Goal: Information Seeking & Learning: Learn about a topic

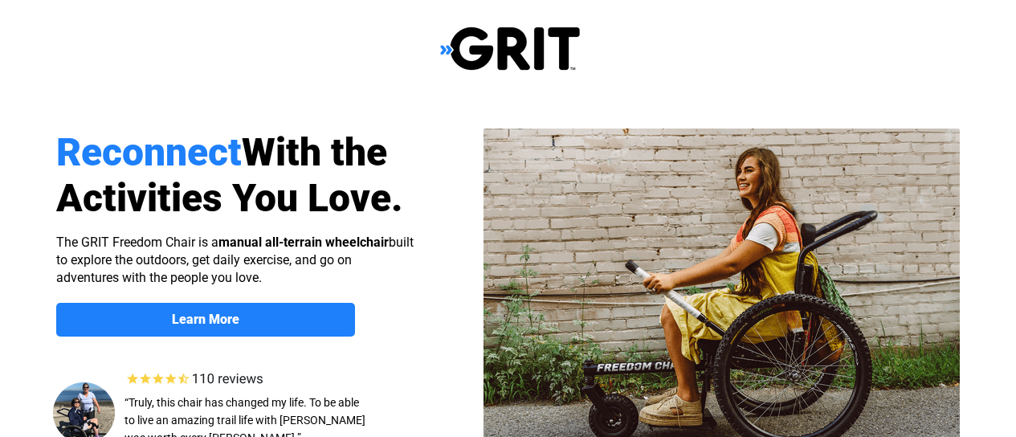
select select "US"
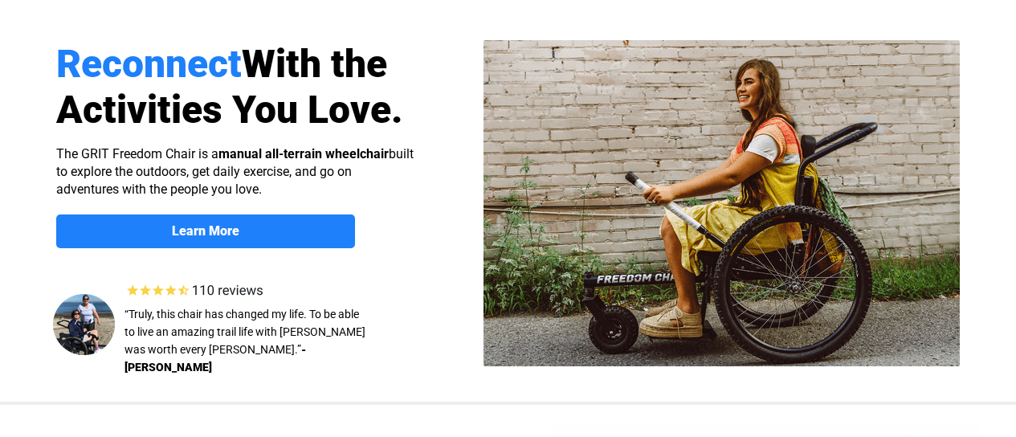
scroll to position [89, 0]
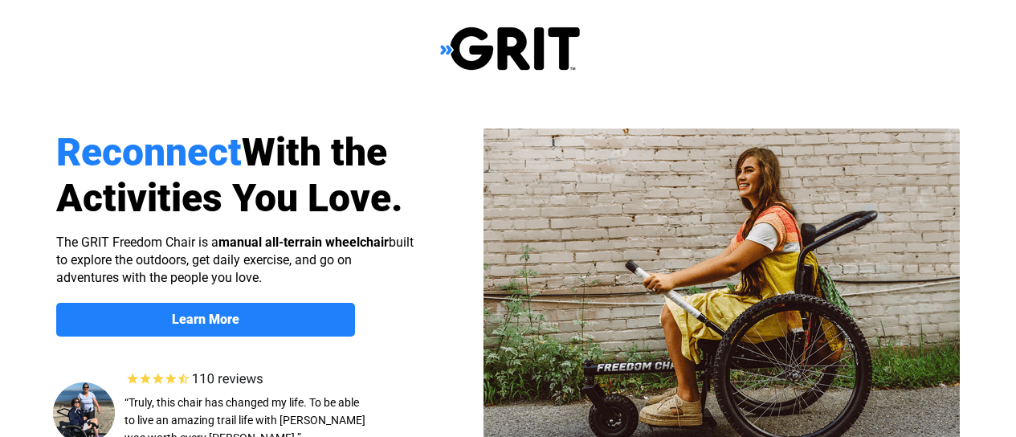
select select "US"
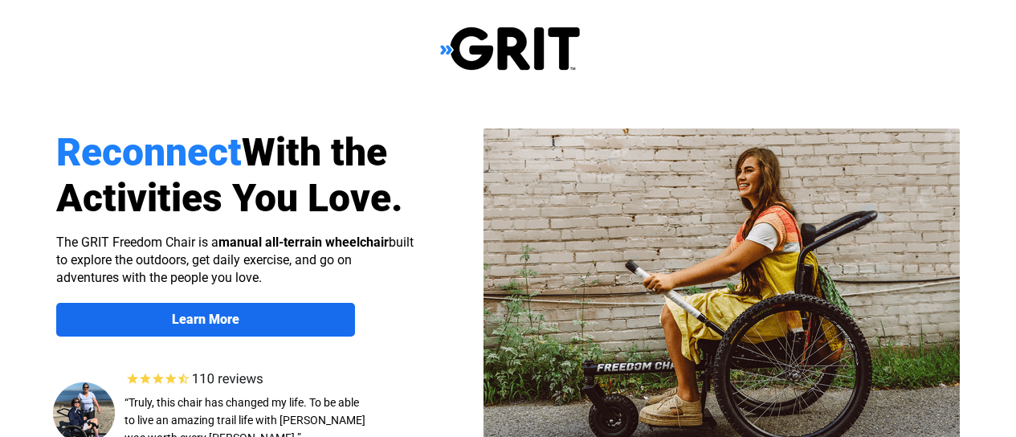
click at [316, 325] on span "Learn More" at bounding box center [205, 319] width 299 height 15
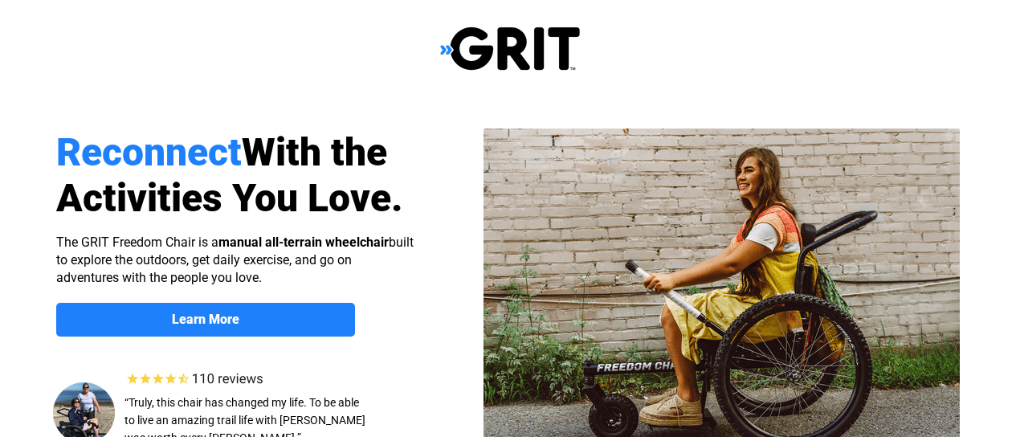
scroll to position [1241, 0]
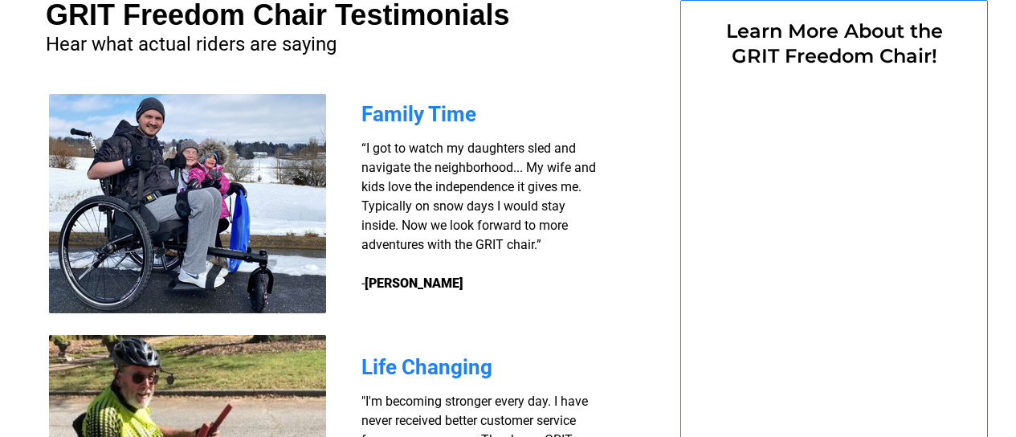
select select "US"
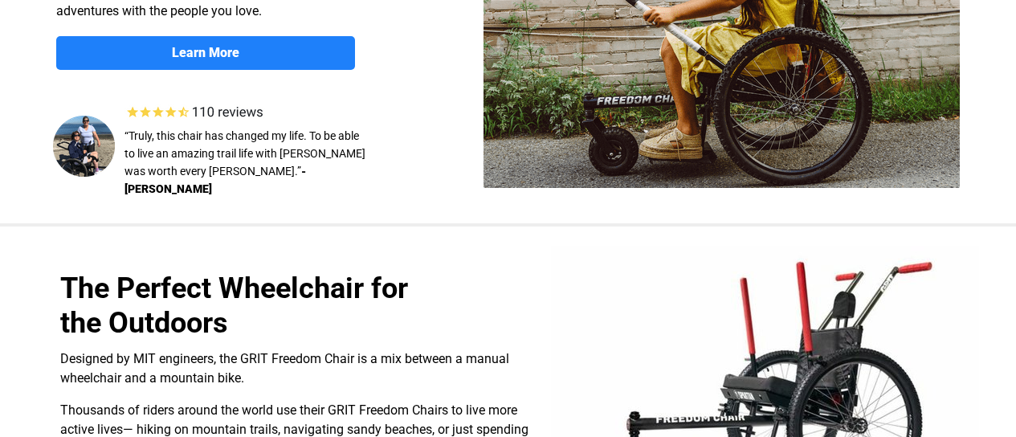
scroll to position [0, 4]
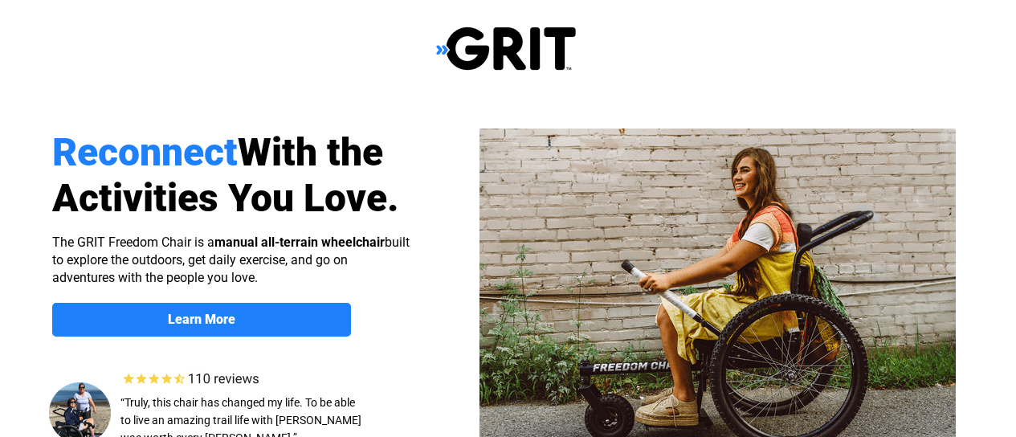
click at [505, 50] on img at bounding box center [506, 49] width 140 height 46
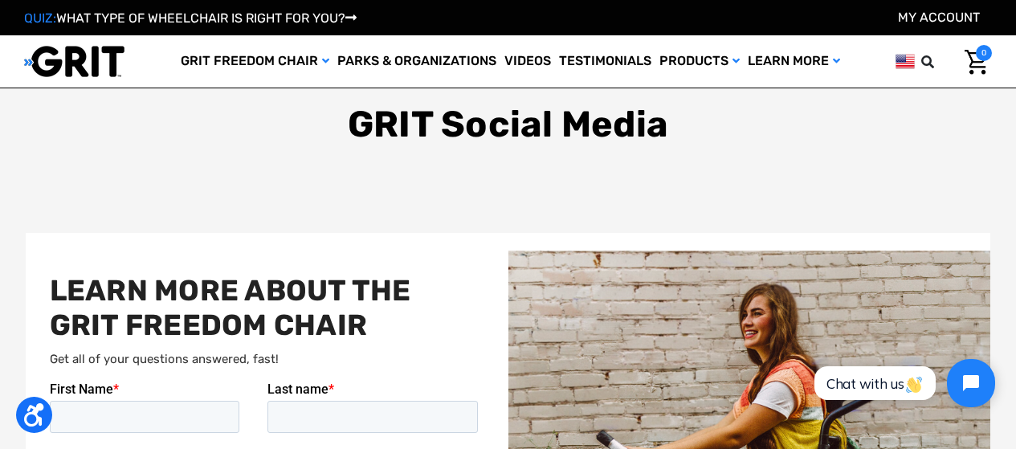
scroll to position [2723, 0]
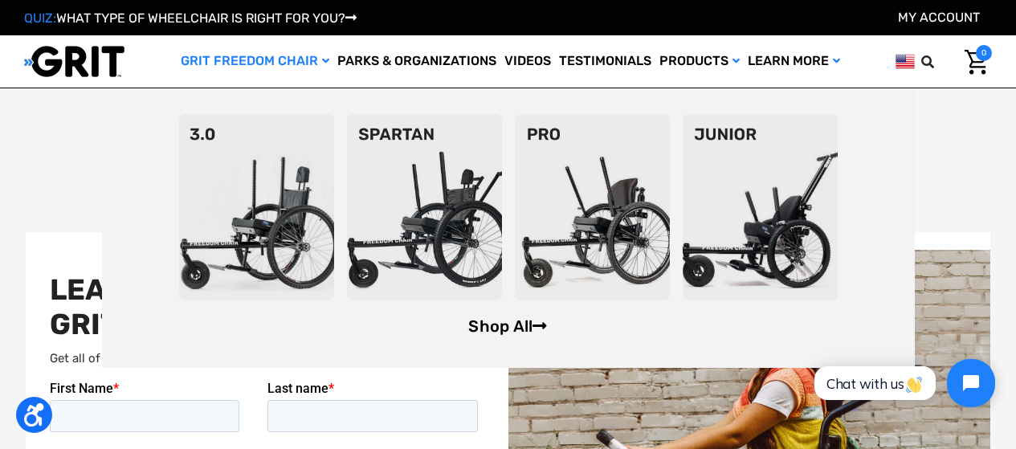
click at [500, 329] on link "Shop All" at bounding box center [507, 326] width 79 height 19
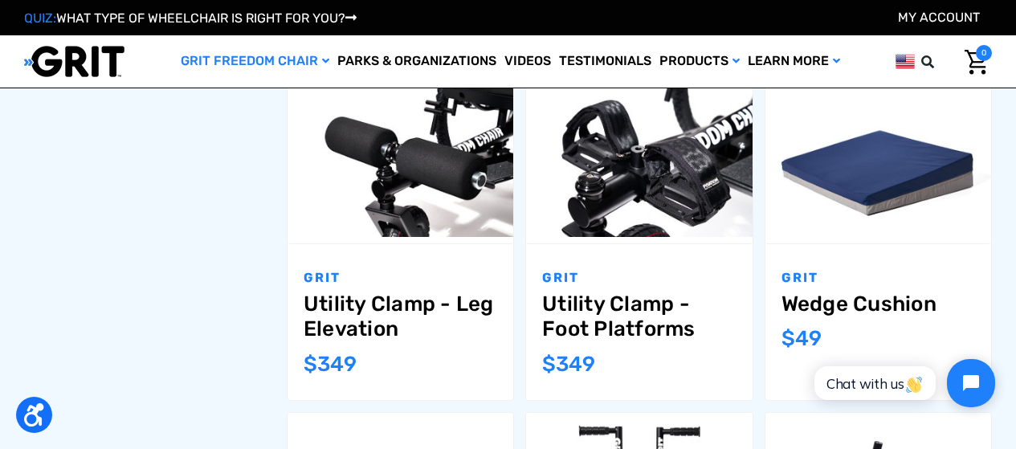
scroll to position [899, 0]
